Goal: Task Accomplishment & Management: Manage account settings

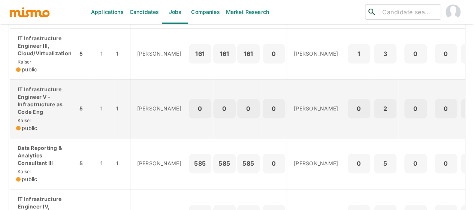
scroll to position [372, 0]
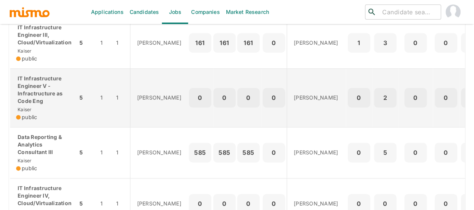
click at [36, 105] on p "IT Infrastructure Engineer V - Infractructure as Code Eng" at bounding box center [43, 90] width 55 height 30
click at [28, 105] on p "IT Infrastructure Engineer V - Infractructure as Code Eng" at bounding box center [43, 90] width 55 height 30
click at [35, 100] on p "IT Infrastructure Engineer V - Infractructure as Code Eng" at bounding box center [43, 90] width 55 height 30
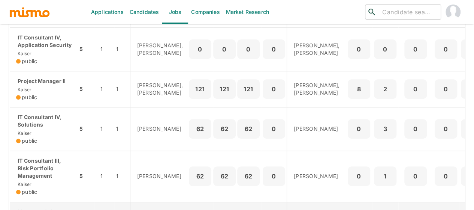
scroll to position [147, 0]
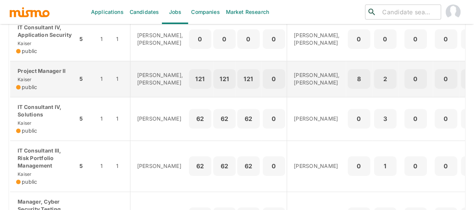
click at [28, 75] on p "Project Manager II" at bounding box center [43, 70] width 55 height 7
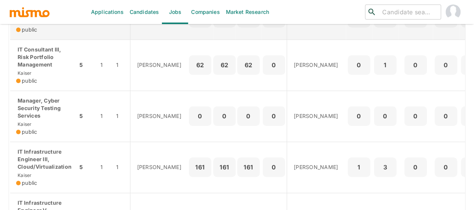
scroll to position [259, 0]
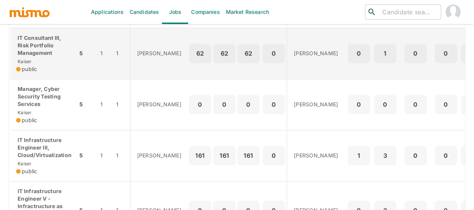
click at [34, 73] on div "IT Consultant III, Risk Portfolio Management Kaiser public" at bounding box center [43, 53] width 55 height 39
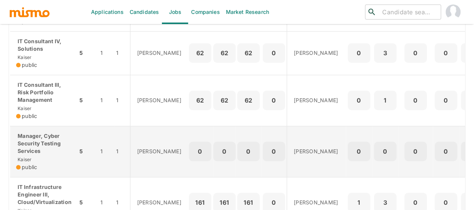
scroll to position [184, 0]
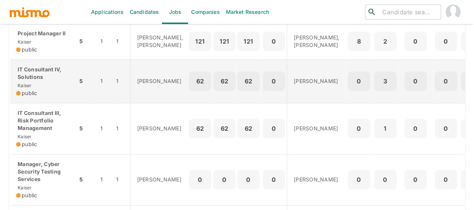
click at [45, 81] on p "IT Consultant IV, Solutions" at bounding box center [43, 73] width 55 height 15
click at [33, 81] on p "IT Consultant IV, Solutions" at bounding box center [43, 73] width 55 height 15
click at [34, 95] on div "IT Consultant IV, Solutions Kaiser public" at bounding box center [43, 81] width 55 height 31
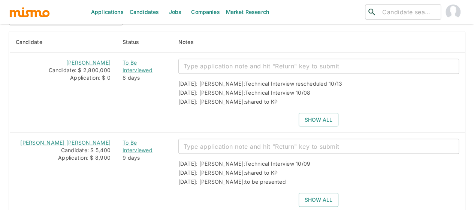
scroll to position [712, 0]
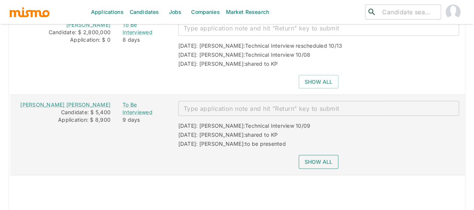
click at [317, 155] on button "Show all" at bounding box center [319, 162] width 40 height 14
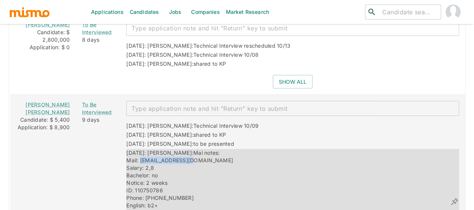
drag, startPoint x: 187, startPoint y: 144, endPoint x: 130, endPoint y: 141, distance: 56.3
click at [130, 149] on div "09/25/2025: Kaiser: Mai notes: Mail: mitsucr@gmail.com Salary: 2,8 Bachelor: no…" at bounding box center [288, 201] width 324 height 105
copy span "mitsucr@gmail.com"
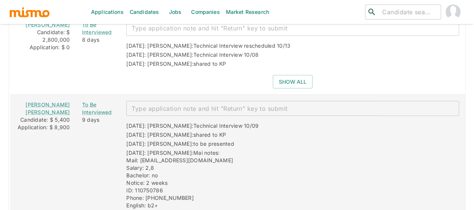
click at [168, 104] on textarea "enhanced table" at bounding box center [293, 108] width 322 height 9
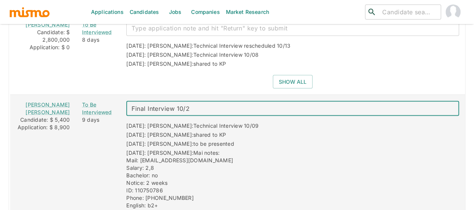
type textarea "Final Interview 10/20"
drag, startPoint x: 188, startPoint y: 91, endPoint x: 118, endPoint y: 90, distance: 70.5
click at [126, 101] on div "Final Interview 10/20 x ​" at bounding box center [292, 108] width 333 height 15
click at [187, 104] on textarea "Final Interview 10/20" at bounding box center [293, 108] width 322 height 9
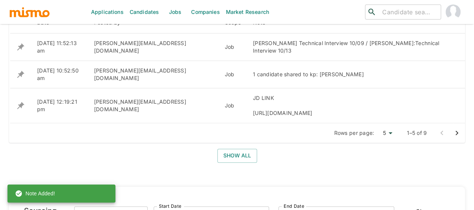
scroll to position [300, 0]
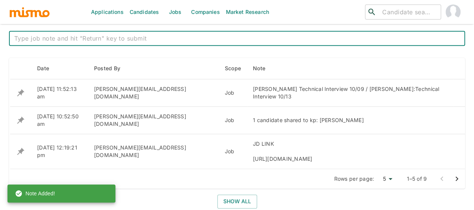
click at [113, 40] on textarea at bounding box center [237, 38] width 446 height 9
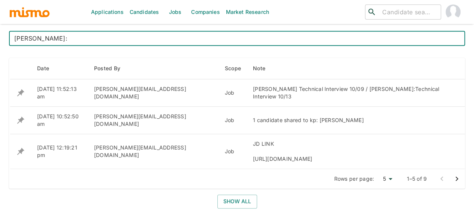
paste textarea "Final Interview 10/20"
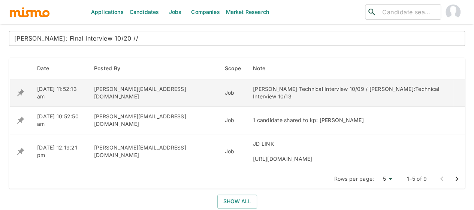
drag, startPoint x: 428, startPoint y: 87, endPoint x: 321, endPoint y: 87, distance: 107.6
click at [321, 87] on div "Esteban Sevilla Technical Interview 10/09 / Manuel Alonso:Technical Interview 1…" at bounding box center [350, 92] width 194 height 15
copy div "Manuel Alonso:Technical Interview 10/13"
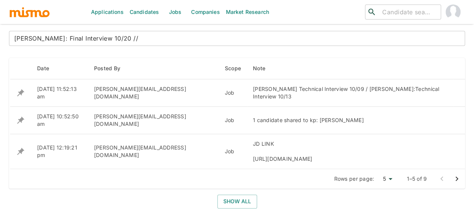
click at [156, 41] on textarea "Esteban Sevilla: Final Interview 10/20 //" at bounding box center [237, 38] width 446 height 9
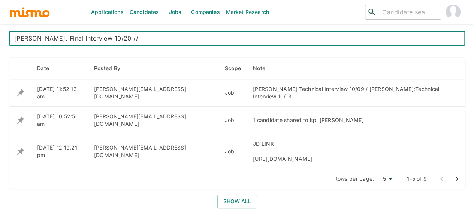
click at [156, 41] on textarea "Esteban Sevilla: Final Interview 10/20 //" at bounding box center [237, 38] width 446 height 9
paste textarea "Manuel Alonso:Technical Interview 10/13"
type textarea "Esteban Sevilla: Final Interview 10/20 // Manuel Alonso:Technical Interview 10/…"
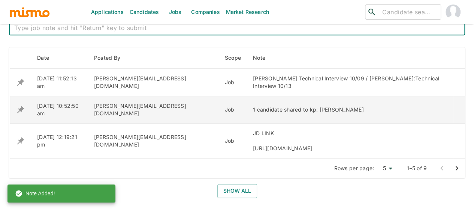
scroll to position [337, 0]
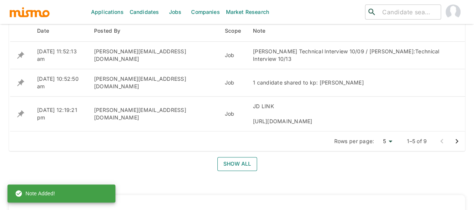
click at [225, 157] on button "Show all" at bounding box center [237, 164] width 40 height 14
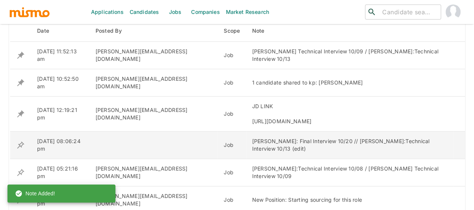
click at [22, 141] on icon "enhanced table" at bounding box center [20, 144] width 7 height 7
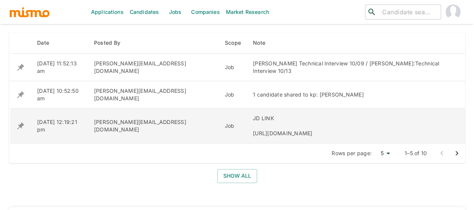
scroll to position [337, 0]
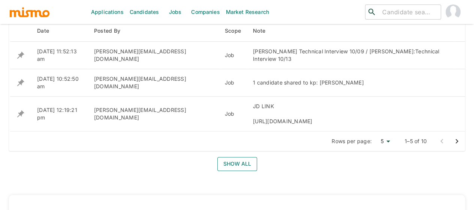
click at [239, 157] on button "Show all" at bounding box center [237, 164] width 40 height 14
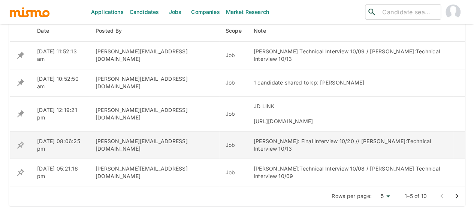
click at [23, 141] on icon "enhanced table" at bounding box center [20, 144] width 7 height 7
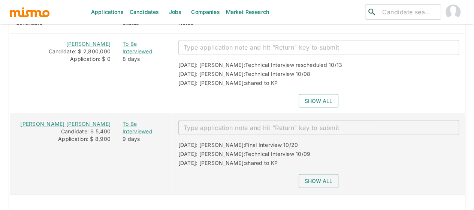
scroll to position [720, 0]
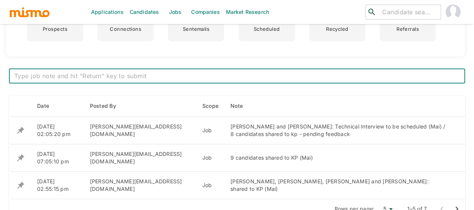
scroll to position [300, 0]
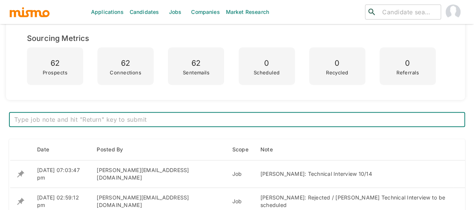
scroll to position [300, 0]
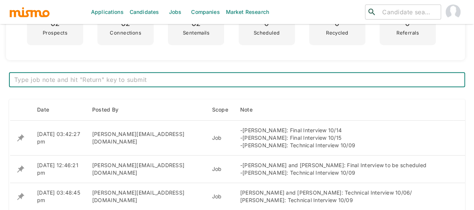
scroll to position [300, 0]
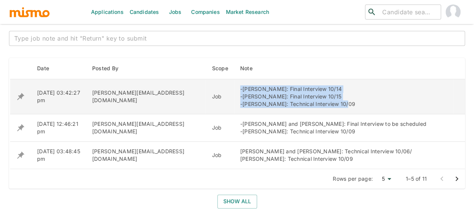
drag, startPoint x: 305, startPoint y: 102, endPoint x: 191, endPoint y: 91, distance: 114.5
click at [191, 91] on tr "10/08/2025 03:42:27 pm maia@mismo.team Job -Guillermo Alvarez: Final Interview …" at bounding box center [238, 96] width 456 height 35
copy tr "-Guillermo Alvarez: Final Interview 10/14 -Wagner Campos: Final Interview 10/15…"
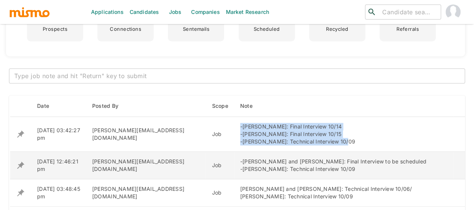
scroll to position [225, 0]
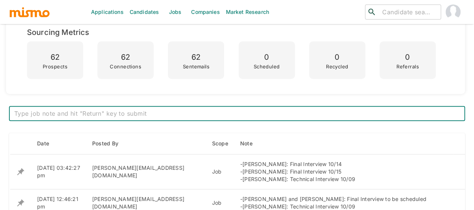
click at [81, 113] on textarea at bounding box center [237, 113] width 446 height 9
paste textarea "-Guillermo Alvarez: Final Interview 10/14 -Wagner Campos: Final Interview 10/15…"
drag, startPoint x: 78, startPoint y: 114, endPoint x: 57, endPoint y: 114, distance: 21.8
click at [57, 114] on textarea "-Guillermo Alvarez: Final Interview 10/14 -Wagner Campos: Final Interview 10/15…" at bounding box center [237, 113] width 446 height 9
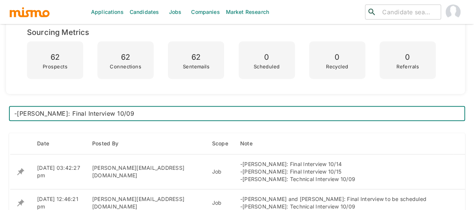
click at [119, 115] on textarea "-Guillermo Alvarez: Final Interview 10/14 -Wagner Campos: Final Interview 10/15…" at bounding box center [237, 113] width 446 height 9
type textarea "-Guillermo Alvarez: Final Interview 10/14 -Wagner Campos: Final Interview 10/15…"
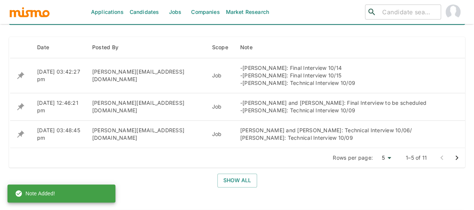
scroll to position [375, 0]
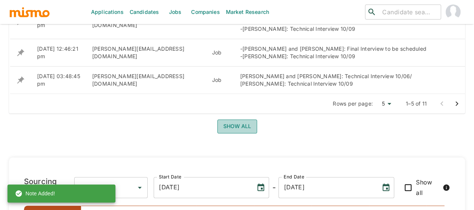
click at [229, 121] on button "Show all" at bounding box center [237, 126] width 40 height 14
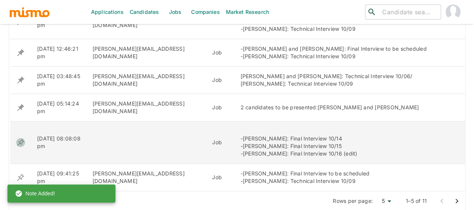
click at [19, 141] on icon "enhanced table" at bounding box center [20, 141] width 7 height 7
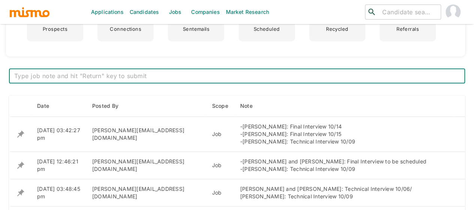
scroll to position [337, 0]
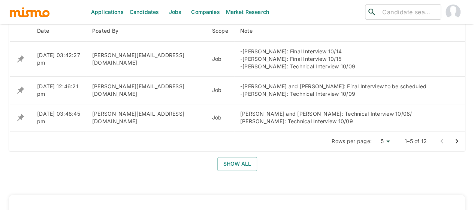
click at [232, 169] on div "Date Posted By Scope Note [DATE] 03:42:27 pm [PERSON_NAME][EMAIL_ADDRESS][DOMAI…" at bounding box center [237, 92] width 456 height 168
click at [232, 164] on button "Show all" at bounding box center [237, 164] width 40 height 14
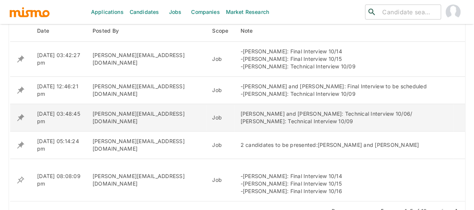
scroll to position [412, 0]
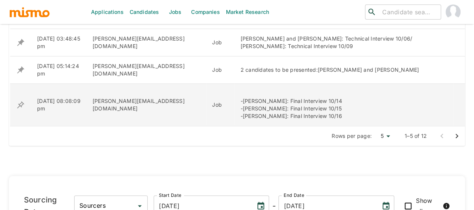
click at [20, 106] on icon "enhanced table" at bounding box center [20, 104] width 9 height 9
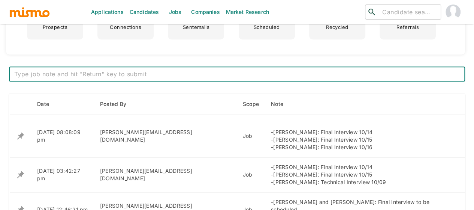
scroll to position [300, 0]
